Goal: Task Accomplishment & Management: Manage account settings

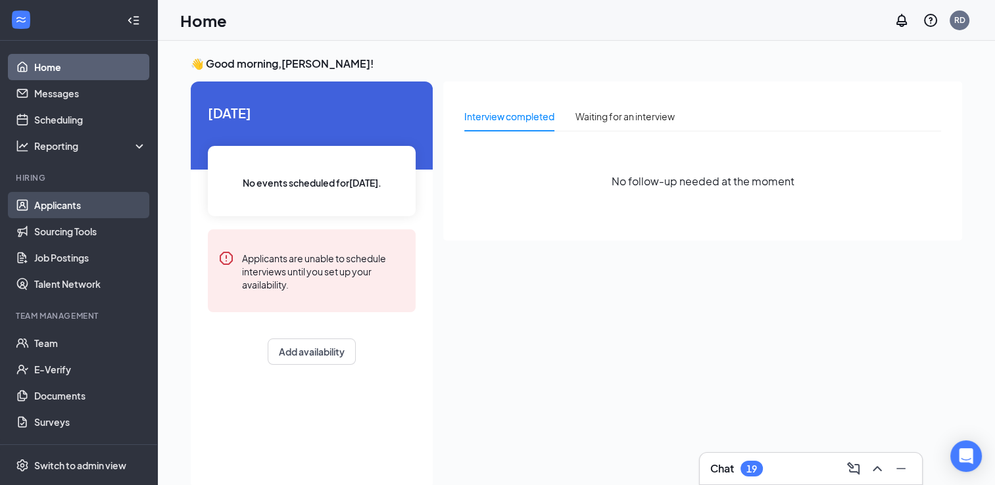
click at [75, 212] on link "Applicants" at bounding box center [90, 205] width 112 height 26
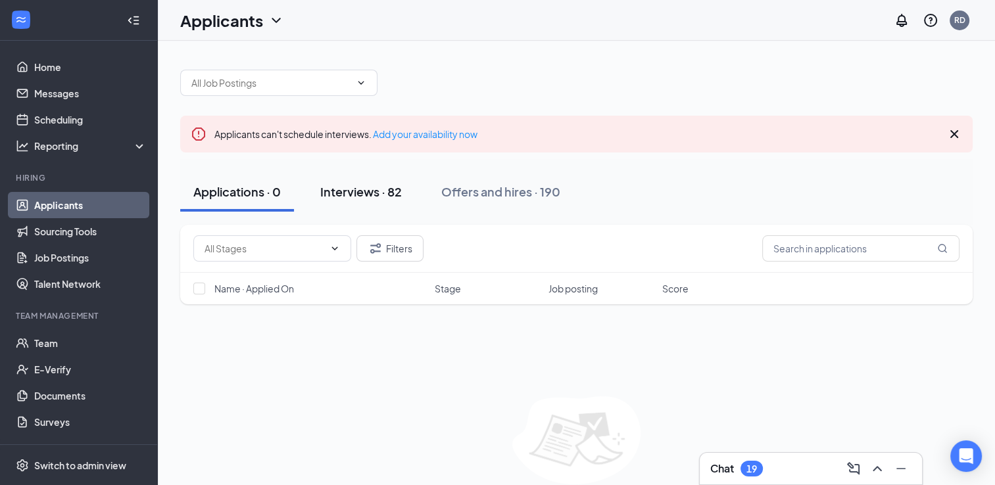
click at [385, 193] on div "Interviews · 82" at bounding box center [361, 192] width 82 height 16
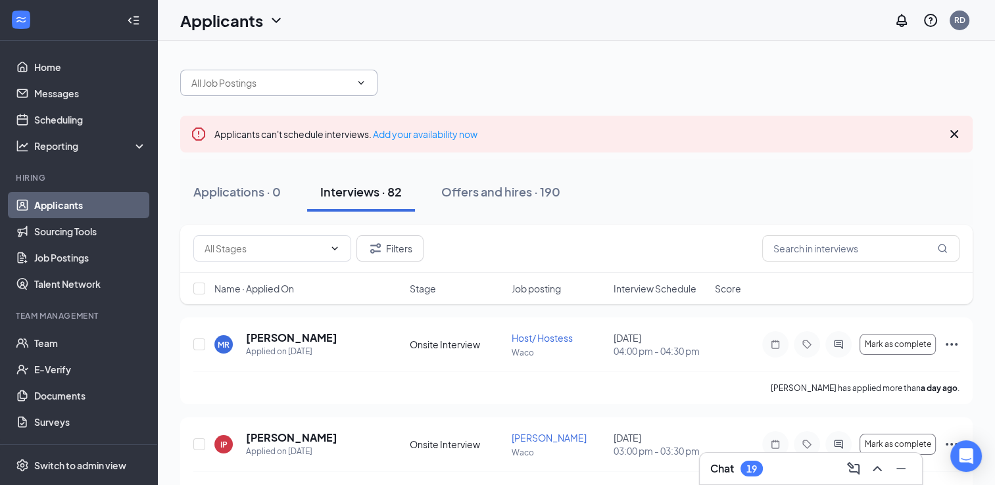
click at [363, 87] on icon "ChevronDown" at bounding box center [361, 83] width 11 height 11
click at [358, 80] on icon "ChevronDown" at bounding box center [361, 83] width 11 height 11
click at [424, 82] on div at bounding box center [576, 76] width 793 height 39
click at [364, 79] on icon "ChevronDown" at bounding box center [361, 83] width 11 height 11
click at [284, 85] on input "text" at bounding box center [270, 83] width 159 height 14
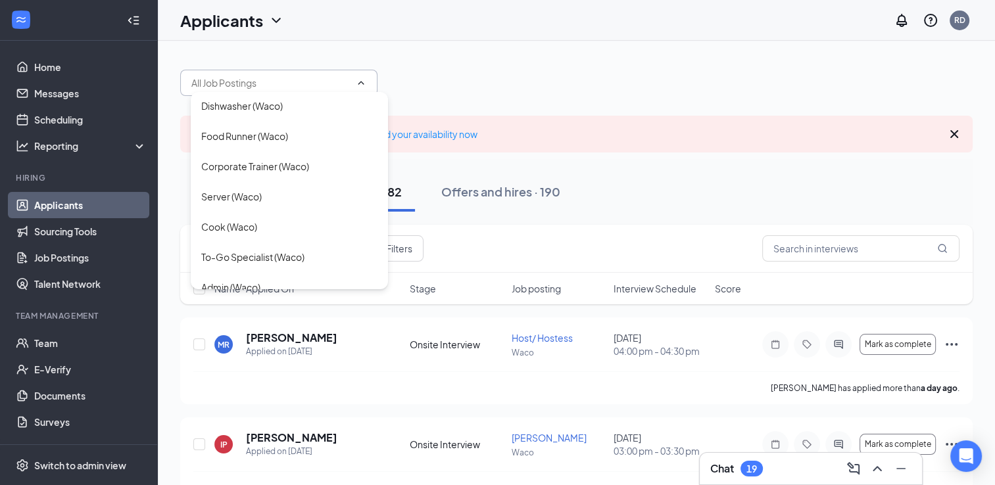
scroll to position [124, 0]
click at [230, 220] on div "Cook (Waco)" at bounding box center [229, 225] width 56 height 14
type input "Cook (Waco)"
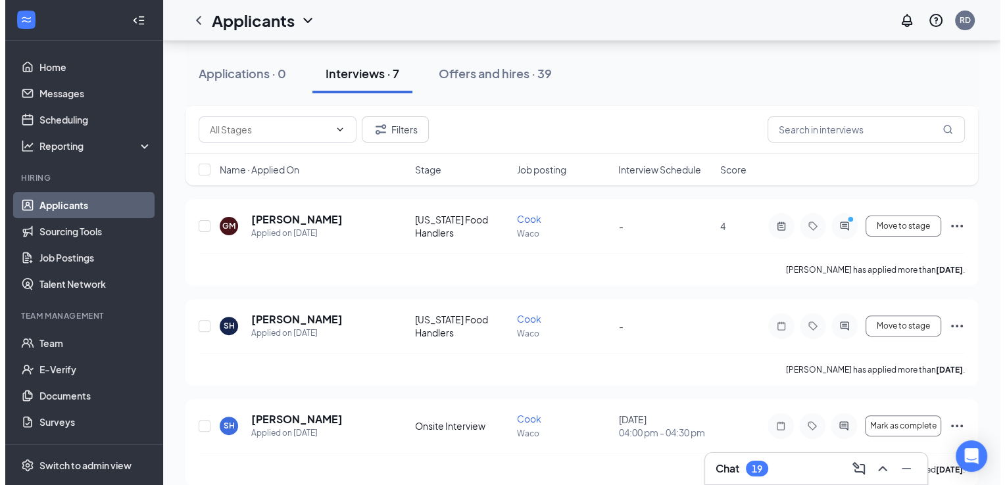
scroll to position [347, 0]
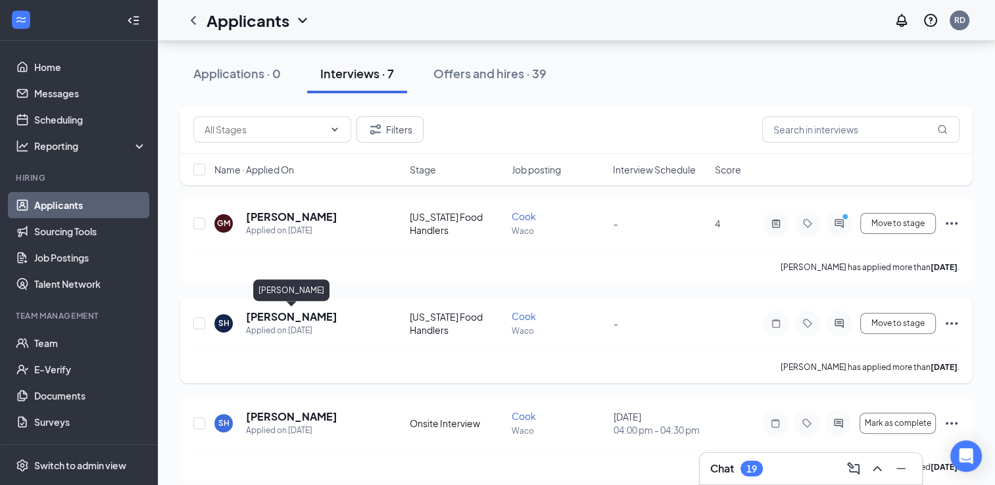
click at [297, 319] on h5 "[PERSON_NAME]" at bounding box center [291, 317] width 91 height 14
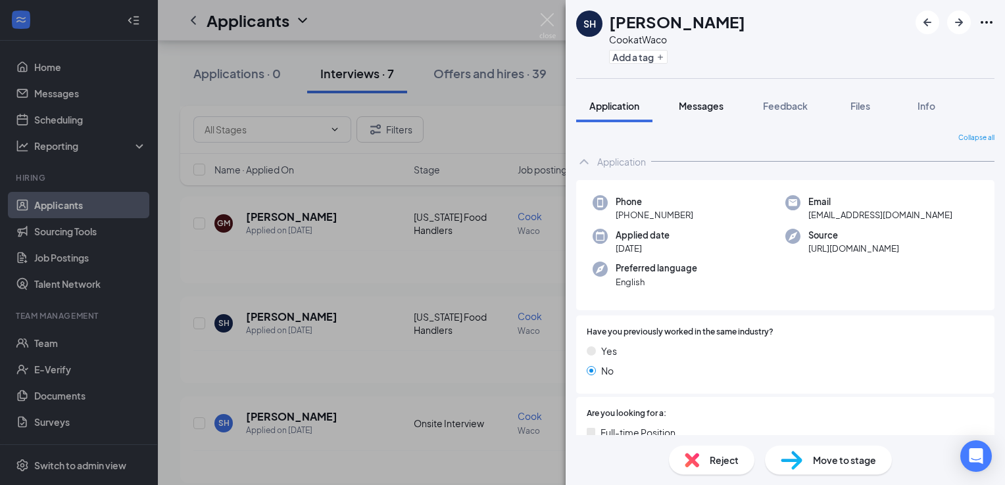
click at [708, 109] on span "Messages" at bounding box center [701, 106] width 45 height 12
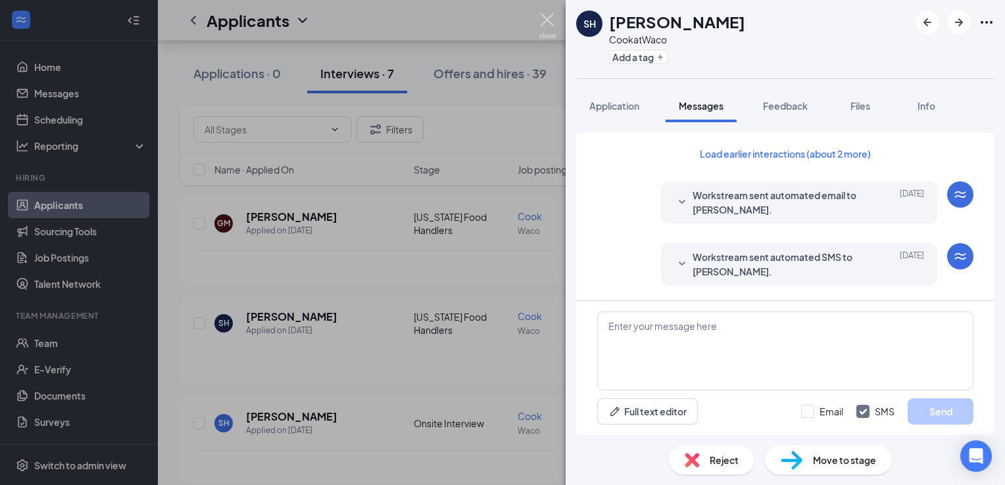
click at [553, 20] on img at bounding box center [547, 26] width 16 height 26
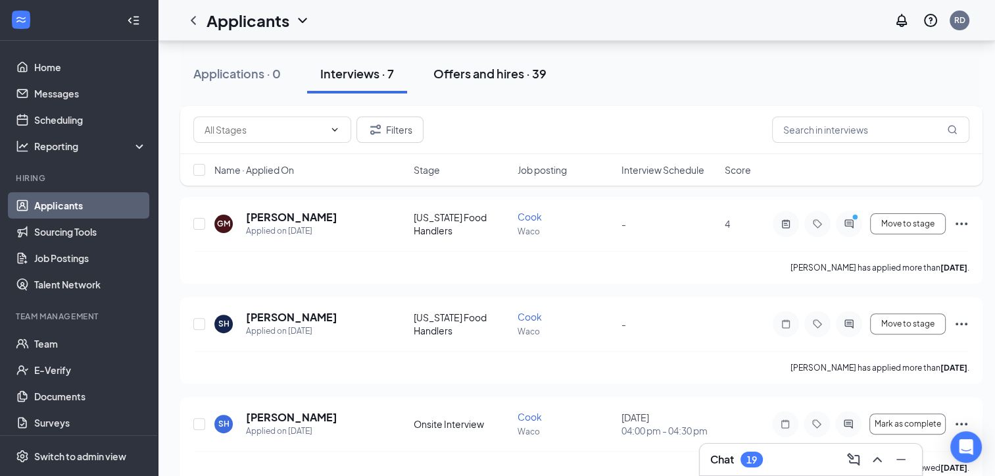
click at [489, 72] on div "Offers and hires · 39" at bounding box center [490, 73] width 113 height 16
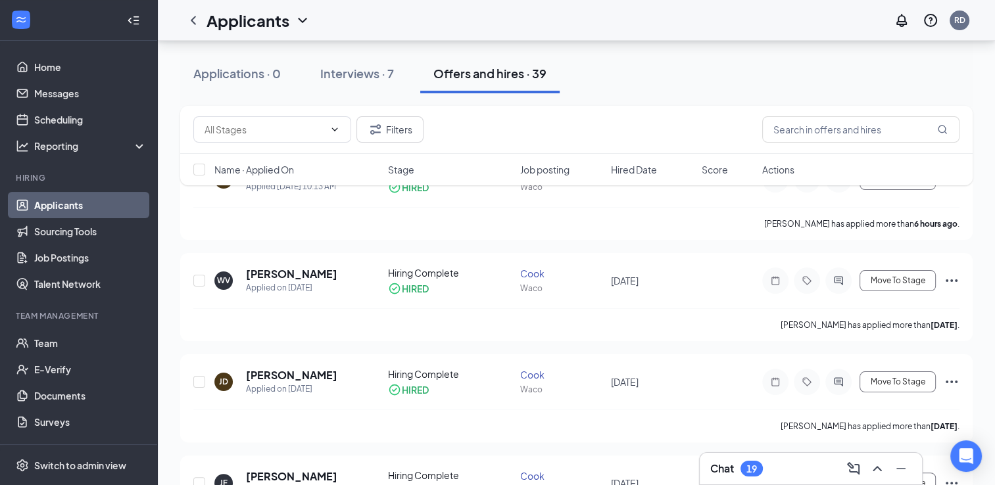
scroll to position [236, 0]
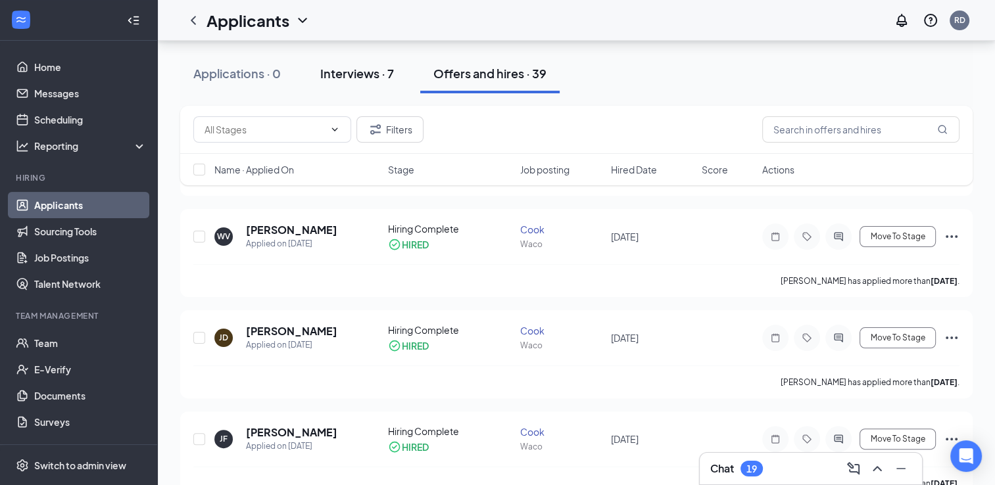
click at [350, 70] on div "Interviews · 7" at bounding box center [357, 73] width 74 height 16
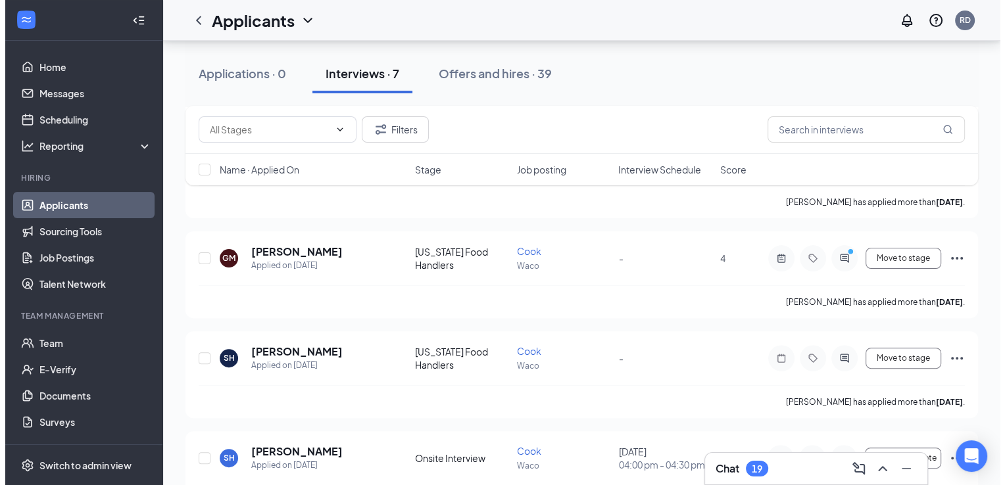
scroll to position [327, 0]
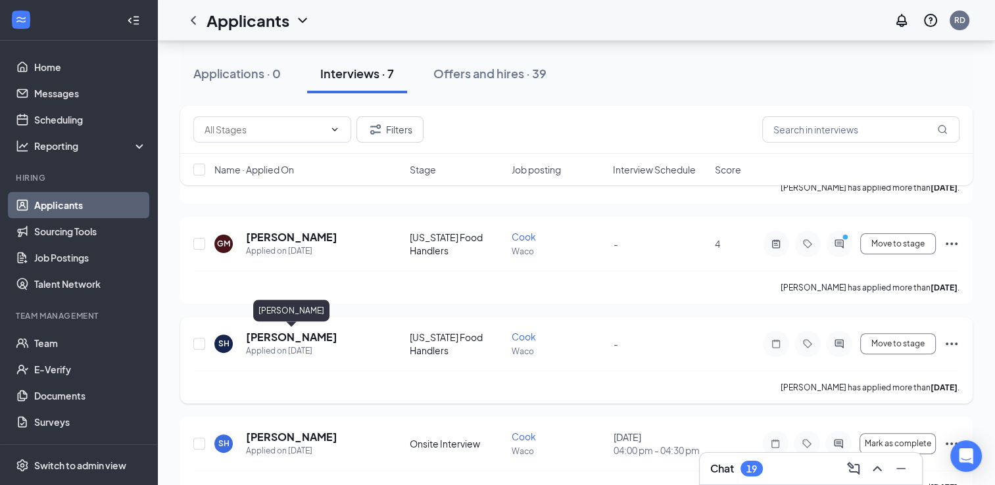
click at [301, 340] on h5 "[PERSON_NAME]" at bounding box center [291, 337] width 91 height 14
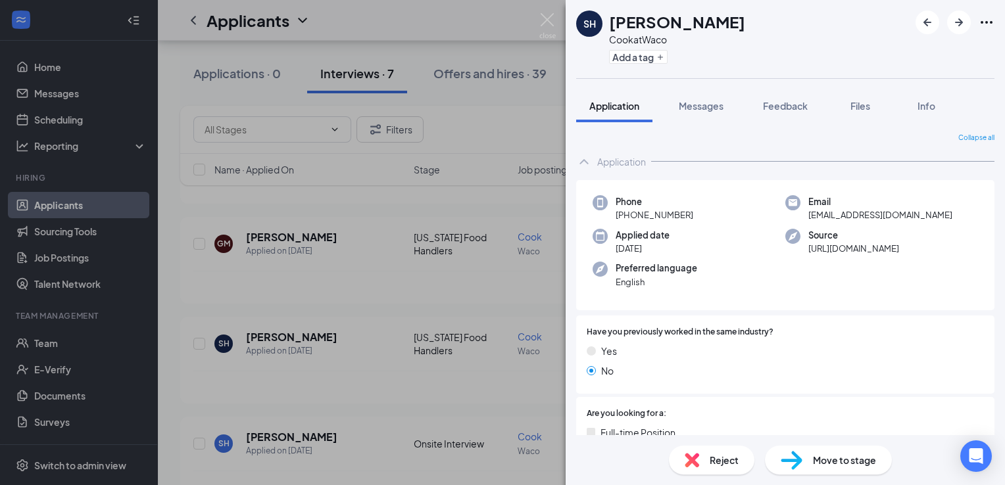
drag, startPoint x: 301, startPoint y: 340, endPoint x: 366, endPoint y: 12, distance: 334.8
click at [366, 12] on div "[PERSON_NAME] [PERSON_NAME] at Waco Add a tag Application Messages Feedback Fil…" at bounding box center [502, 242] width 1005 height 485
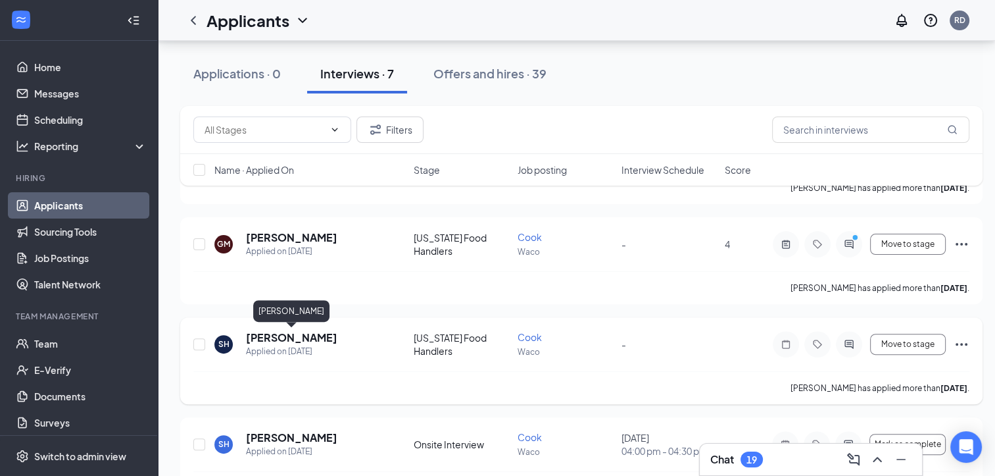
click at [321, 335] on h5 "[PERSON_NAME]" at bounding box center [291, 337] width 91 height 14
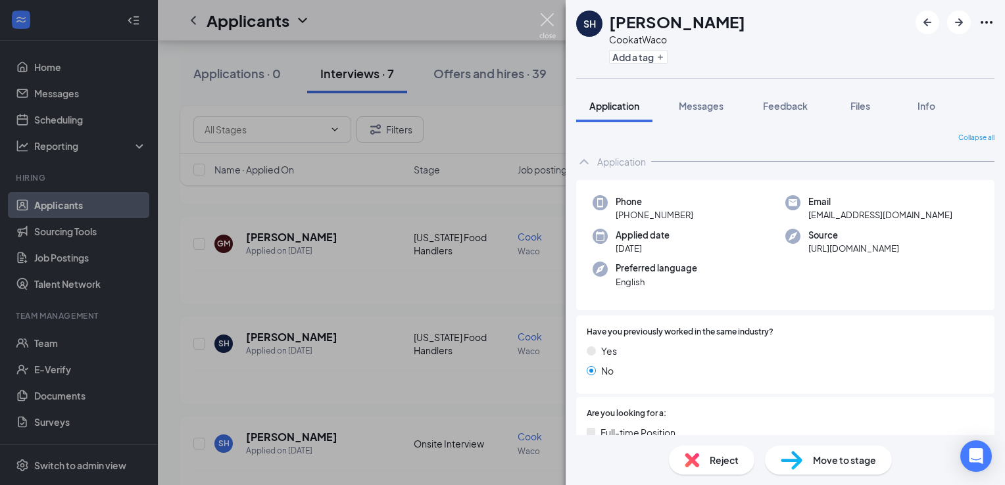
click at [551, 16] on img at bounding box center [547, 26] width 16 height 26
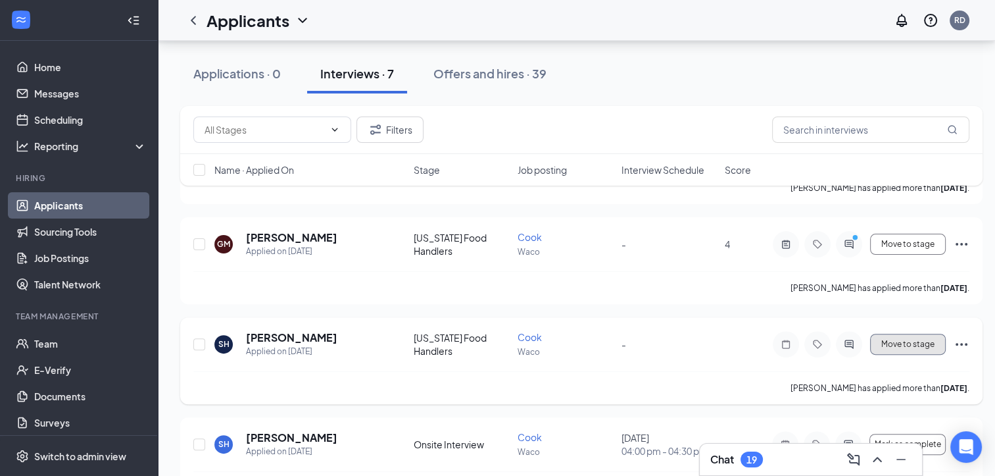
click at [913, 342] on span "Move to stage" at bounding box center [907, 343] width 53 height 9
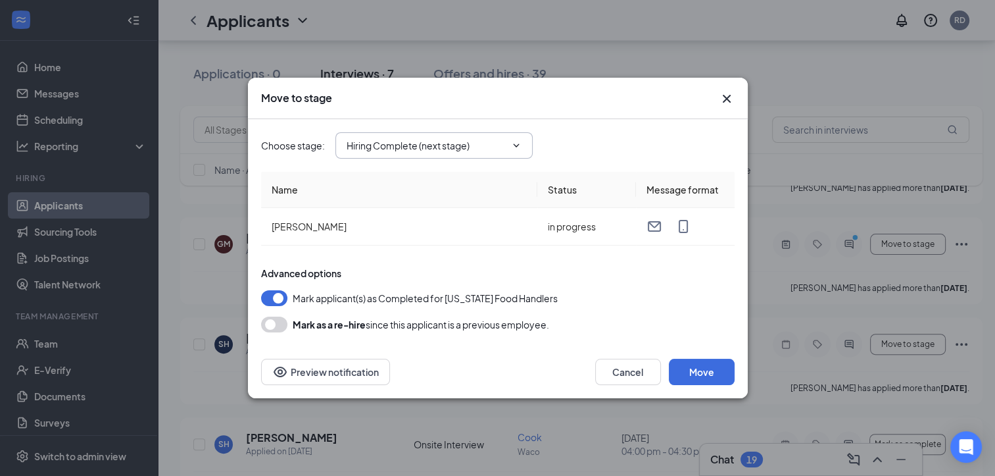
click at [488, 142] on input "Hiring Complete (next stage)" at bounding box center [426, 145] width 159 height 14
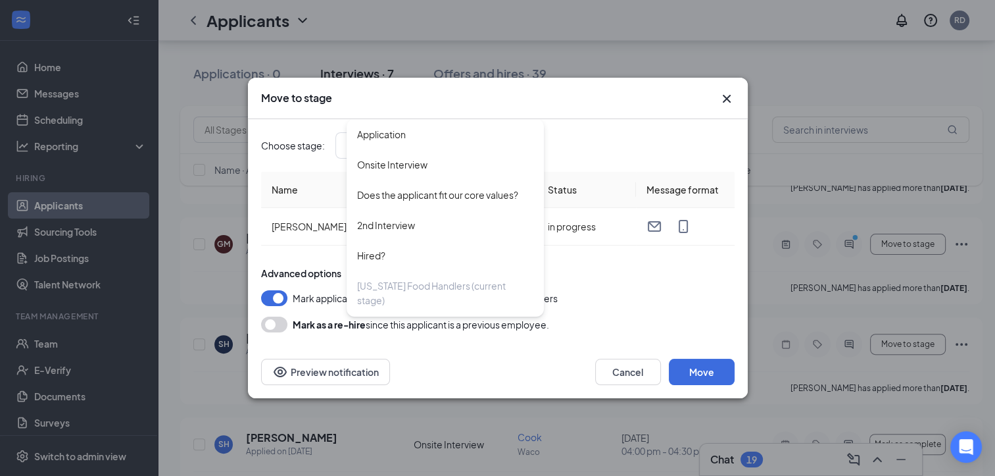
click at [626, 149] on div "Choose stage : Hiring Complete (next stage) Application Onsite Interview Does t…" at bounding box center [498, 145] width 474 height 26
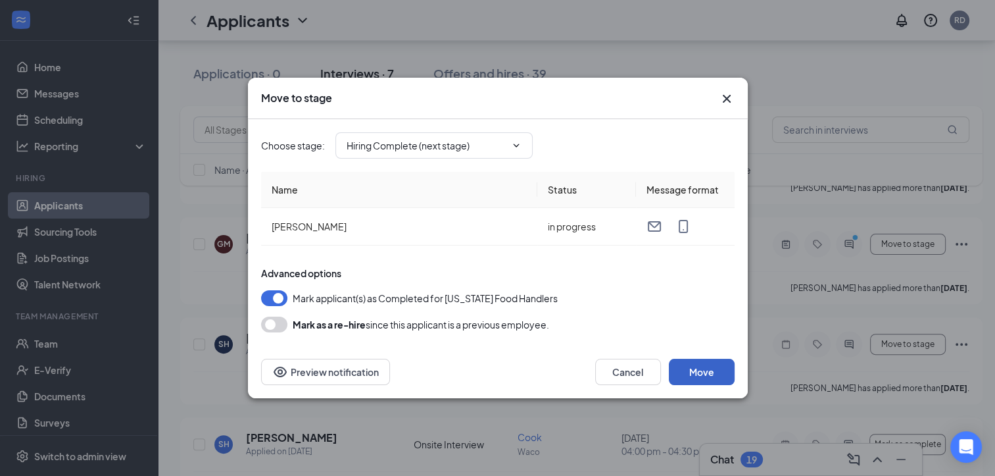
click at [699, 371] on button "Move" at bounding box center [702, 372] width 66 height 26
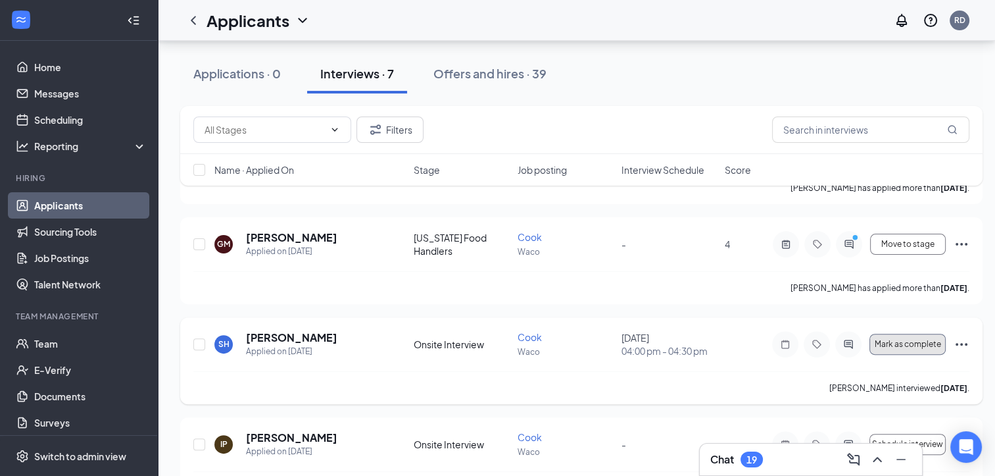
click at [905, 341] on span "Mark as complete" at bounding box center [908, 343] width 66 height 9
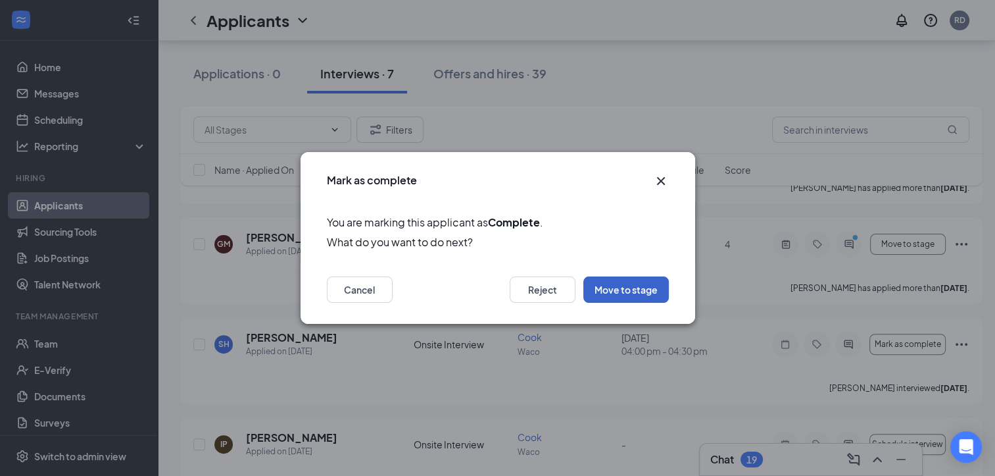
click at [624, 285] on button "Move to stage" at bounding box center [626, 289] width 86 height 26
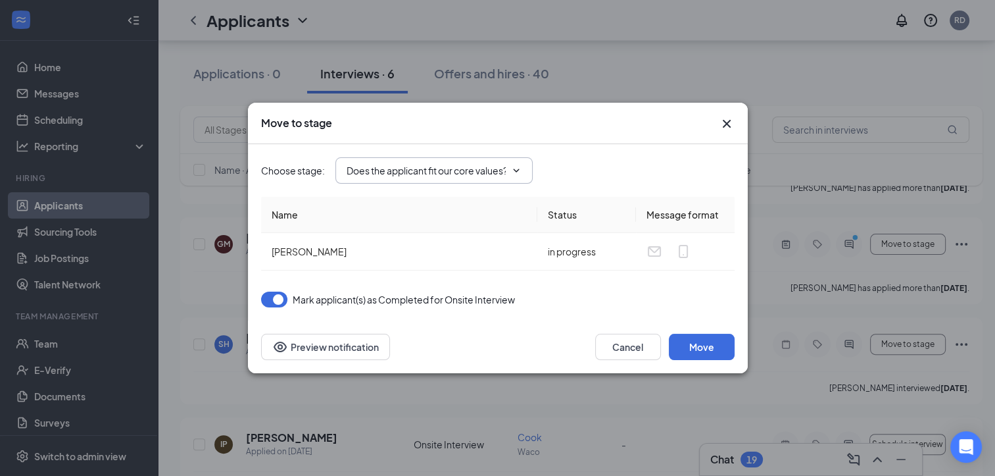
click at [507, 182] on span "Does the applicant fit our core values? (next stage)" at bounding box center [433, 170] width 197 height 26
click at [512, 173] on icon "ChevronDown" at bounding box center [516, 170] width 11 height 11
click at [516, 170] on icon "ChevronDown" at bounding box center [516, 170] width 11 height 11
click at [518, 167] on icon "ChevronDown" at bounding box center [516, 170] width 11 height 11
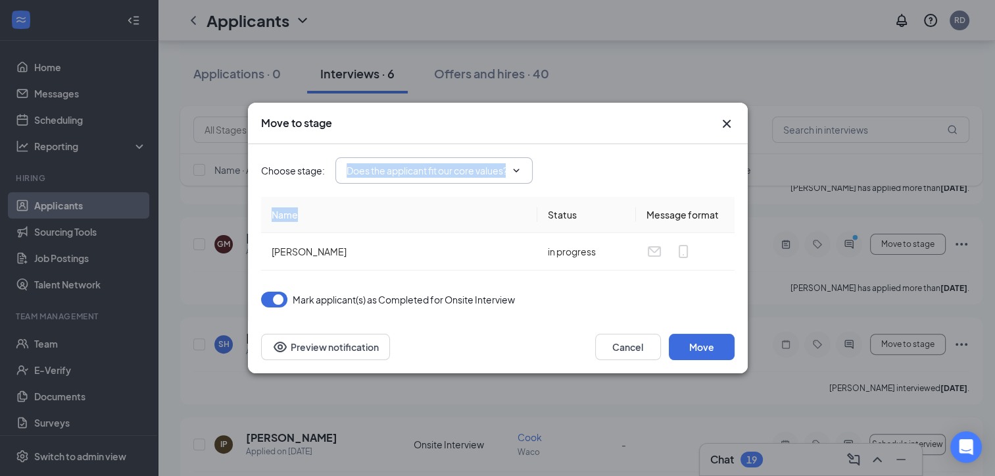
click at [518, 167] on icon "ChevronDown" at bounding box center [516, 170] width 11 height 11
click at [518, 174] on icon "ChevronDown" at bounding box center [516, 170] width 11 height 11
click at [516, 166] on icon "ChevronDown" at bounding box center [516, 170] width 11 height 11
click at [514, 166] on icon "ChevronDown" at bounding box center [516, 170] width 11 height 11
click at [508, 168] on span "Does the applicant fit our core values? (next stage)" at bounding box center [433, 170] width 197 height 26
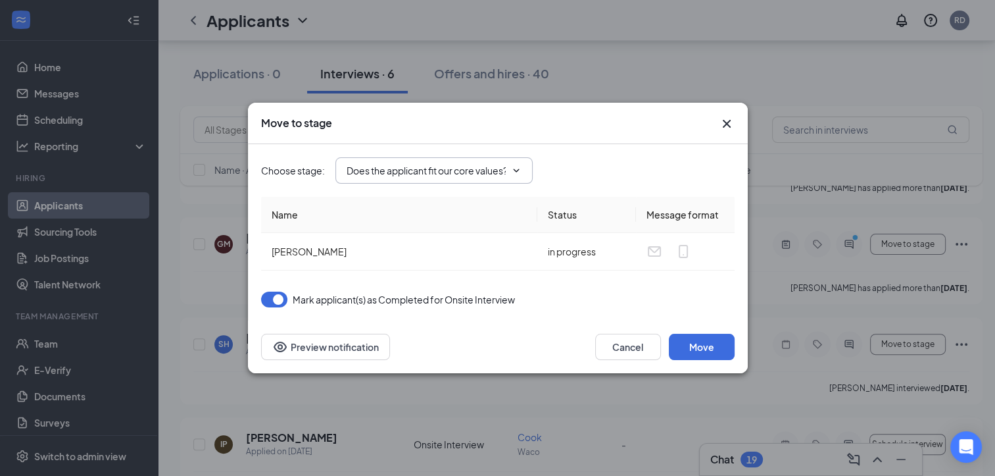
click at [532, 178] on span "Does the applicant fit our core values? (next stage)" at bounding box center [433, 170] width 197 height 26
click at [528, 176] on span "Does the applicant fit our core values? (next stage)" at bounding box center [433, 170] width 197 height 26
click at [363, 164] on input "Does the applicant fit our core values? (next stage)" at bounding box center [426, 170] width 159 height 14
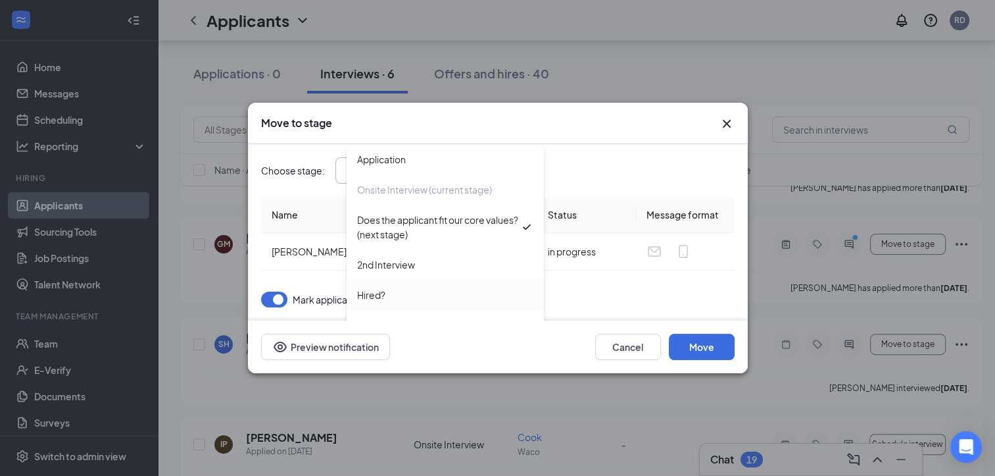
click at [432, 287] on div "Hired?" at bounding box center [445, 295] width 197 height 30
type input "Hired?"
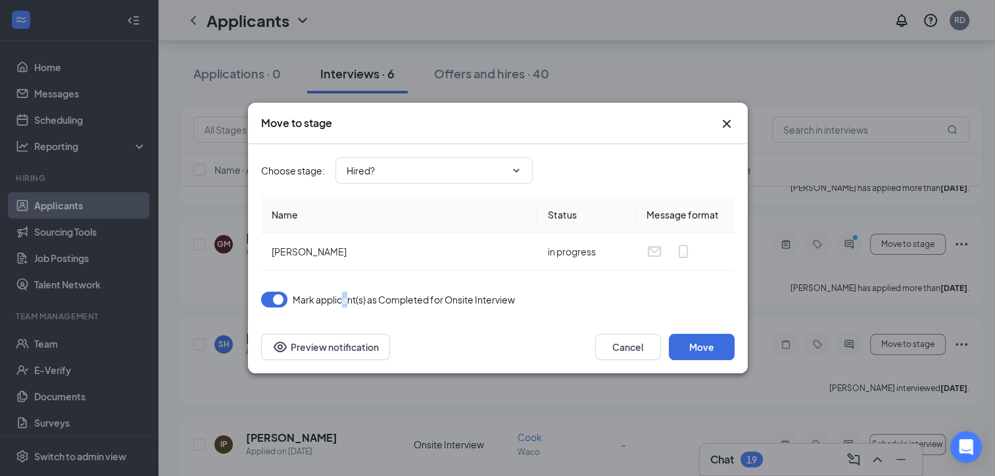
click at [345, 305] on span "Mark applicant(s) as Completed for Onsite Interview" at bounding box center [404, 299] width 222 height 16
click at [693, 346] on button "Move" at bounding box center [702, 347] width 66 height 26
